Goal: Task Accomplishment & Management: Manage account settings

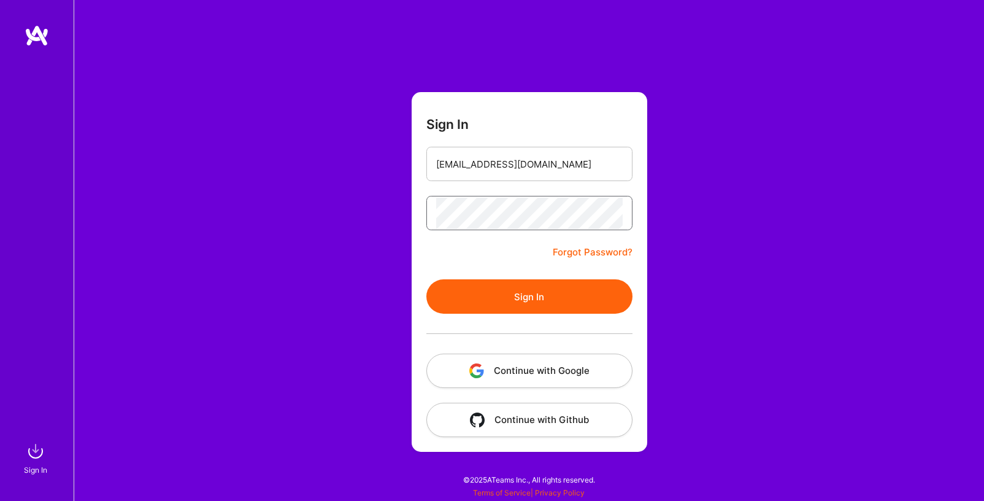
click at [427, 279] on button "Sign In" at bounding box center [530, 296] width 206 height 34
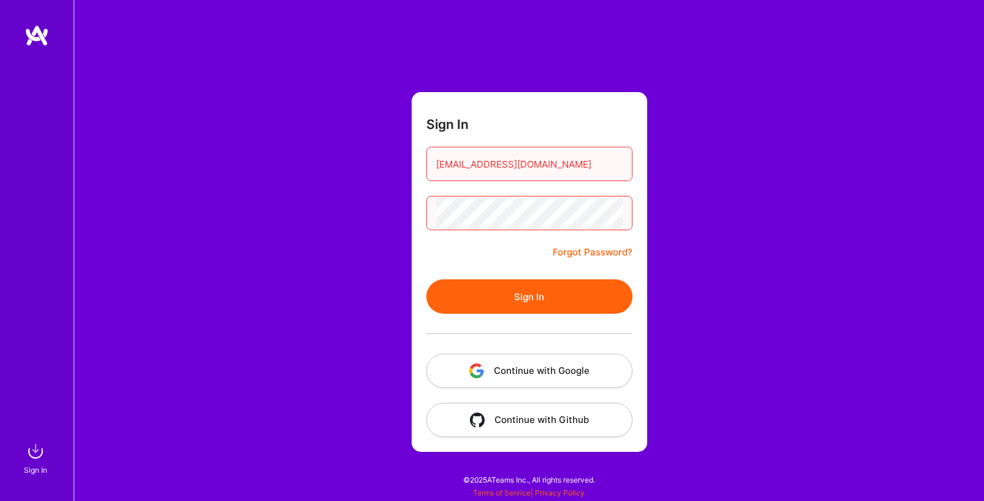
click at [427, 279] on button "Sign In" at bounding box center [530, 296] width 206 height 34
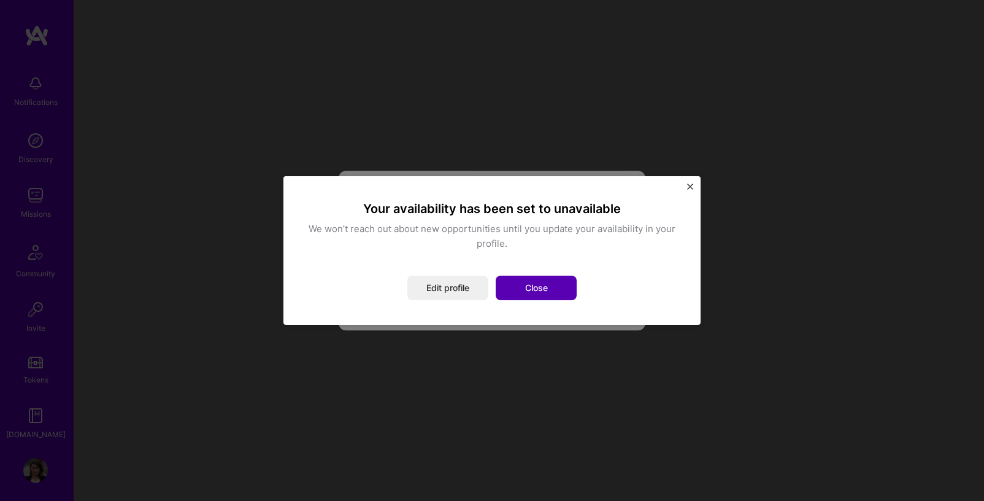
click at [562, 282] on button "Close" at bounding box center [536, 288] width 81 height 25
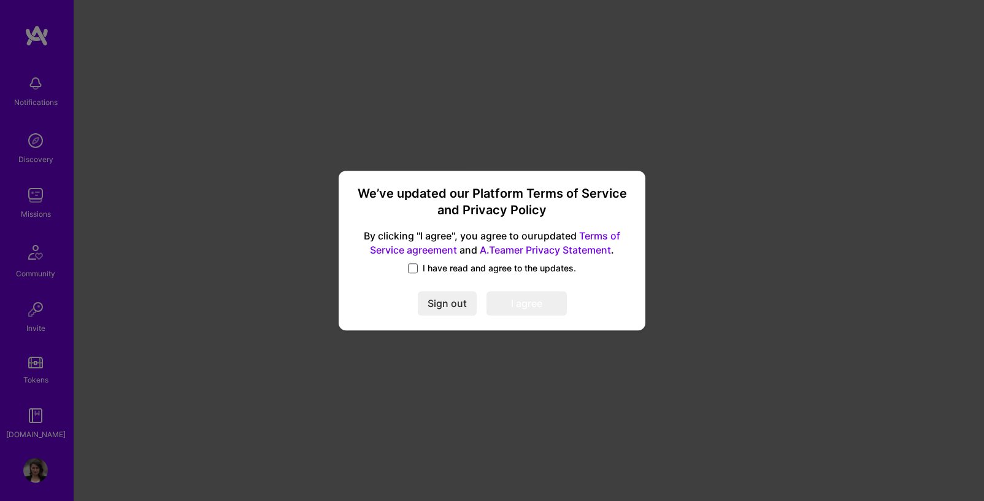
click at [415, 266] on span at bounding box center [413, 268] width 10 height 10
click at [0, 0] on input "I have read and agree to the updates." at bounding box center [0, 0] width 0 height 0
click at [511, 301] on button "I agree" at bounding box center [527, 303] width 80 height 25
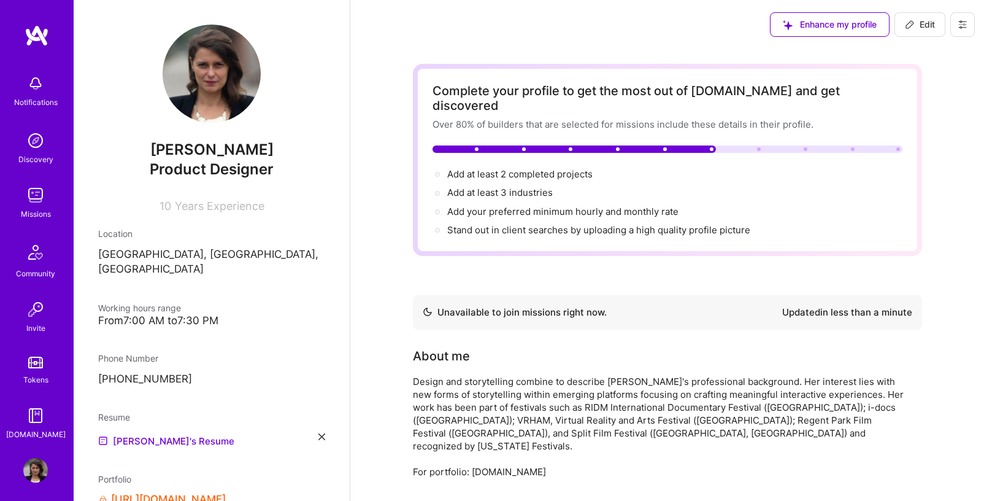
scroll to position [6, 0]
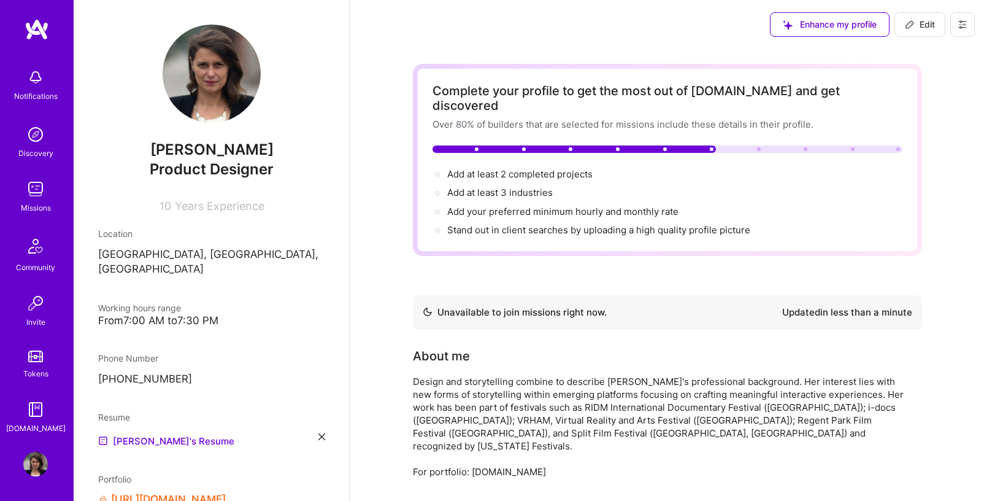
click at [42, 197] on img at bounding box center [35, 189] width 25 height 25
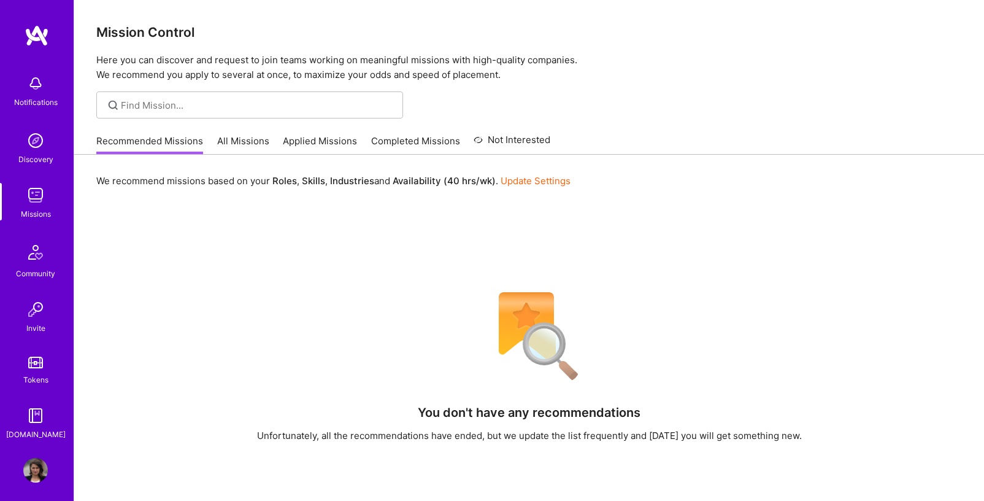
click at [262, 141] on link "All Missions" at bounding box center [243, 144] width 52 height 20
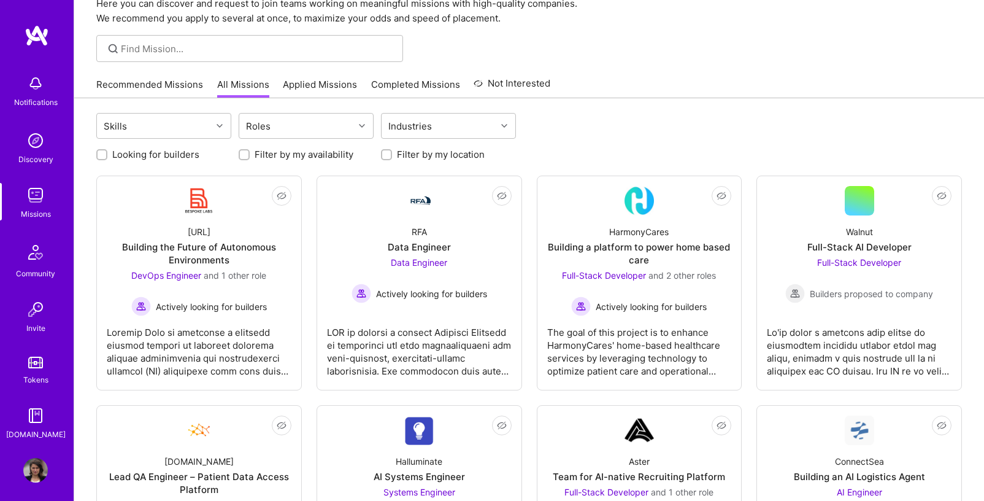
scroll to position [64, 0]
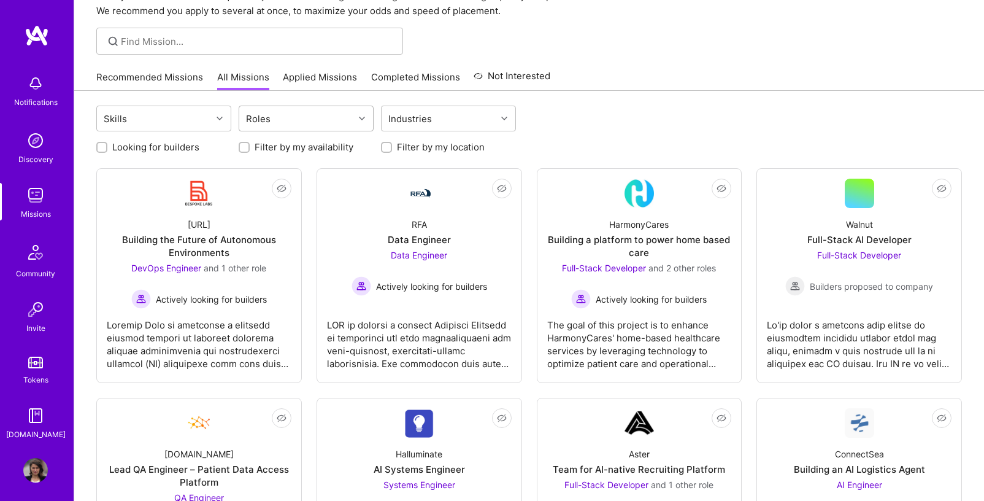
click at [281, 119] on div "Roles" at bounding box center [296, 118] width 115 height 25
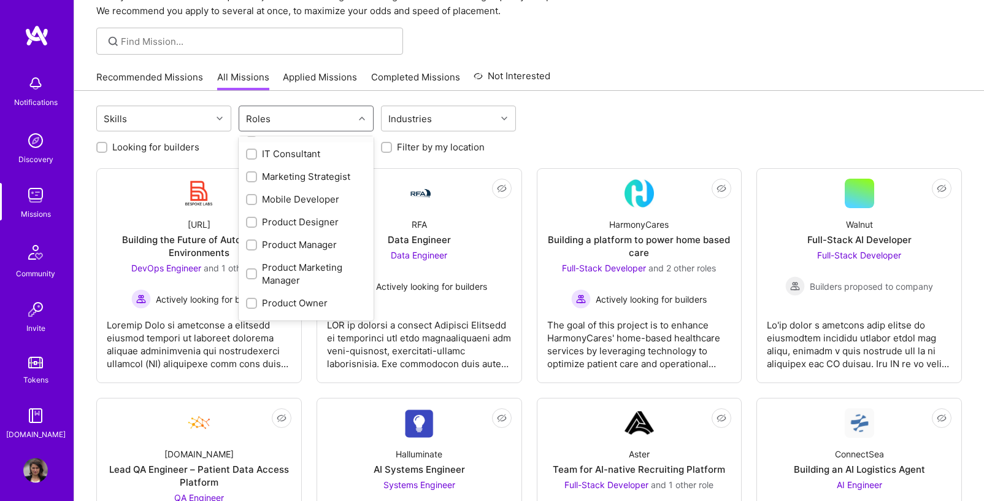
scroll to position [410, 0]
click at [300, 213] on div "Product Designer" at bounding box center [306, 220] width 135 height 23
checkbox input "true"
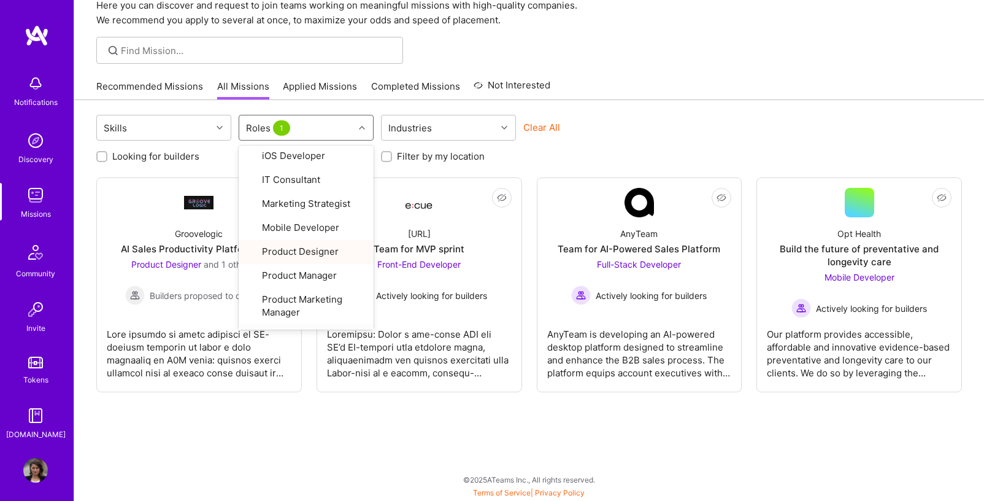
click at [261, 466] on div "Skills option Product Designer, selected. option Product Owner focused, 24 of 3…" at bounding box center [529, 300] width 910 height 401
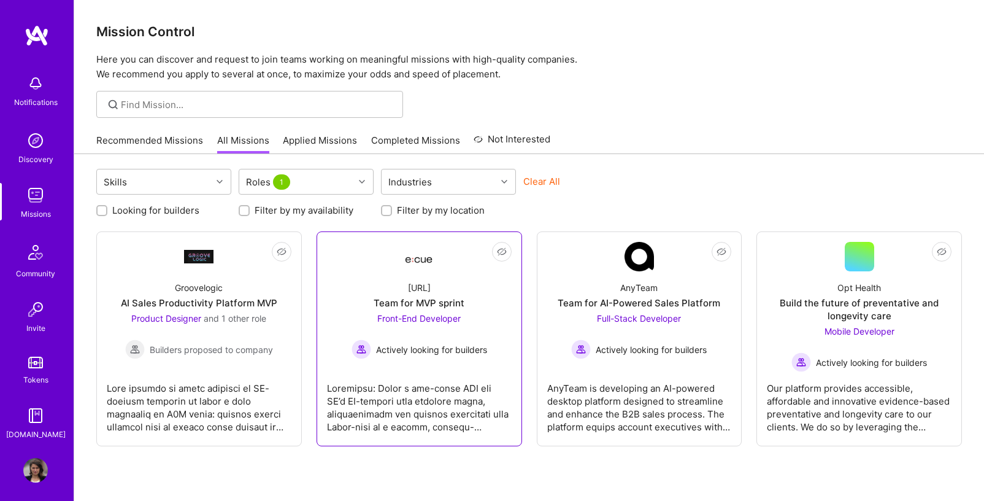
scroll to position [0, 0]
